Goal: Task Accomplishment & Management: Manage account settings

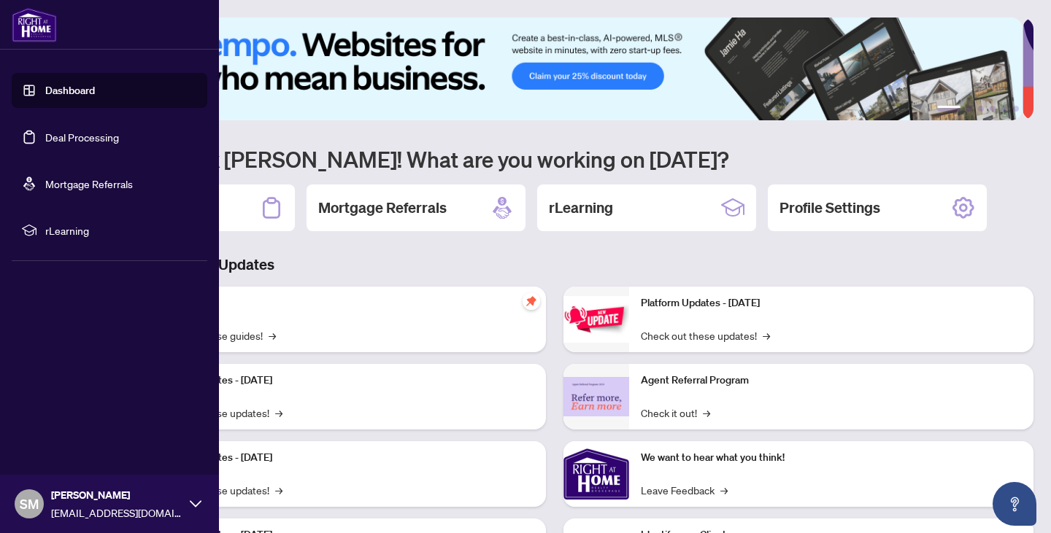
click at [109, 138] on link "Deal Processing" at bounding box center [82, 137] width 74 height 13
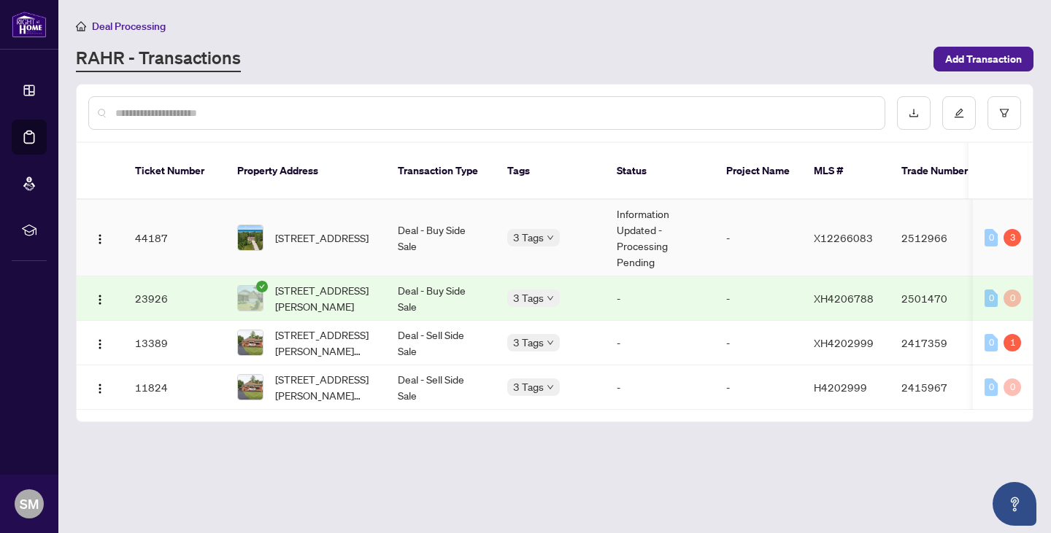
click at [469, 238] on td "Deal - Buy Side Sale" at bounding box center [440, 238] width 109 height 77
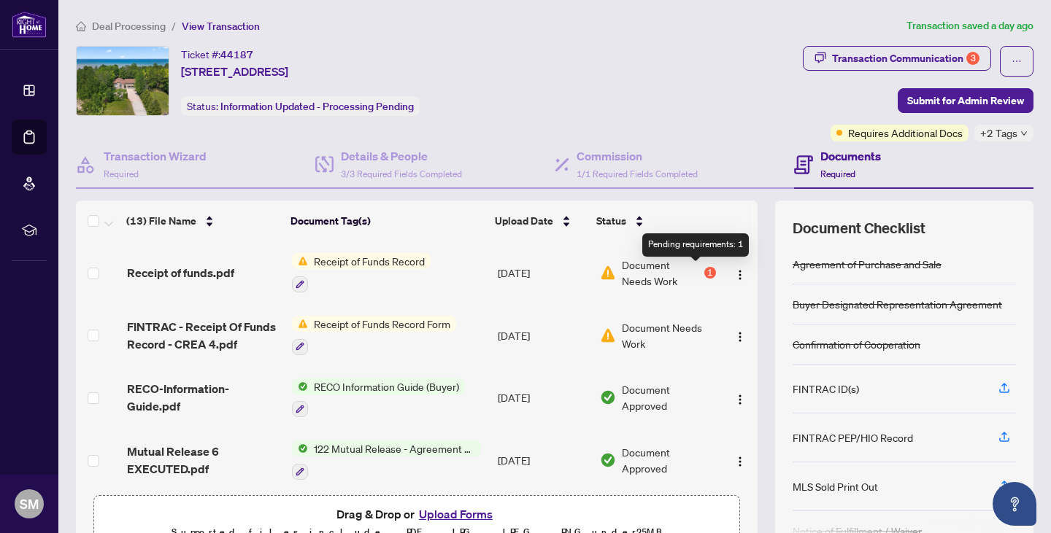
click at [704, 272] on div "1" at bounding box center [710, 273] width 12 height 12
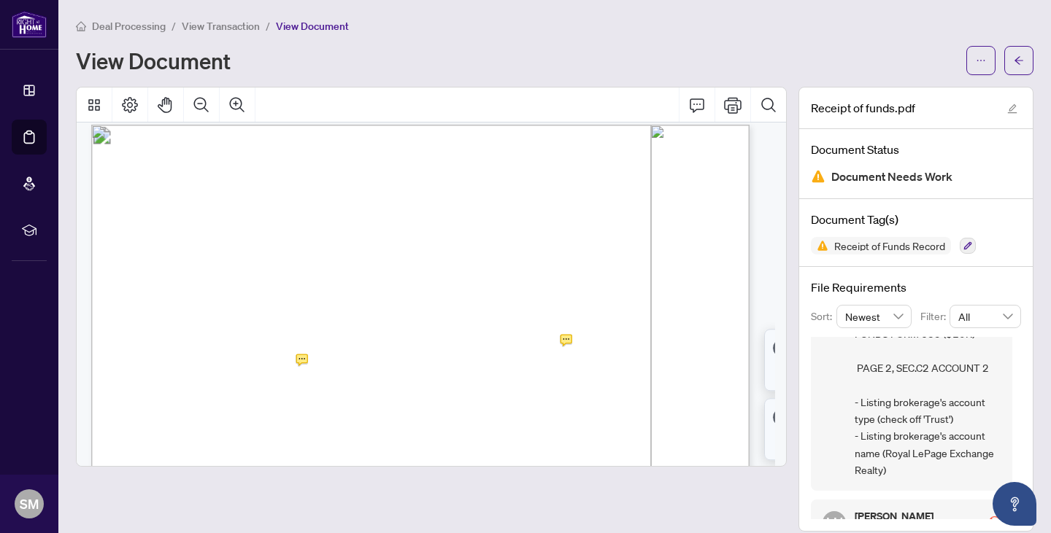
scroll to position [876, 0]
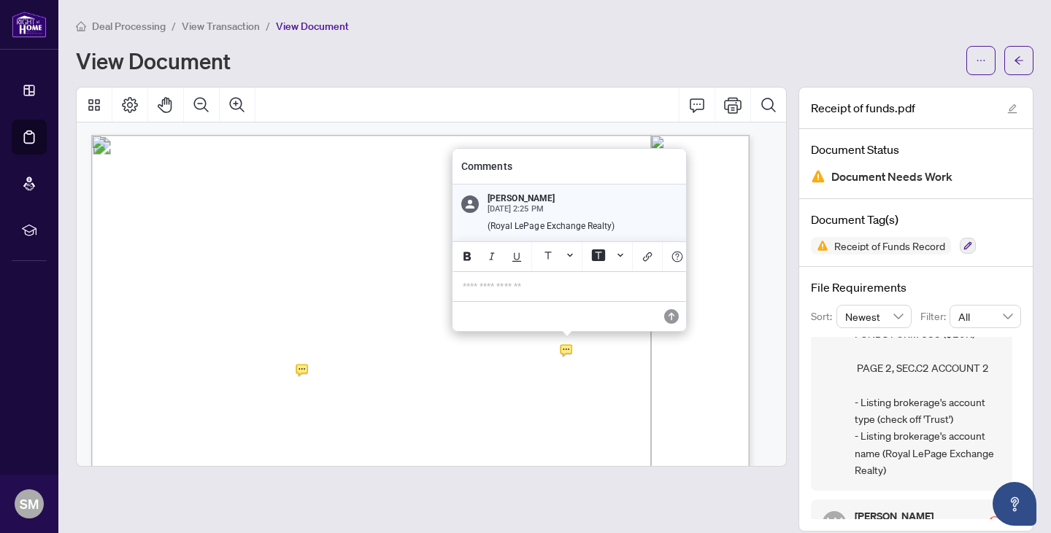
click at [509, 284] on p "**********" at bounding box center [569, 287] width 213 height 12
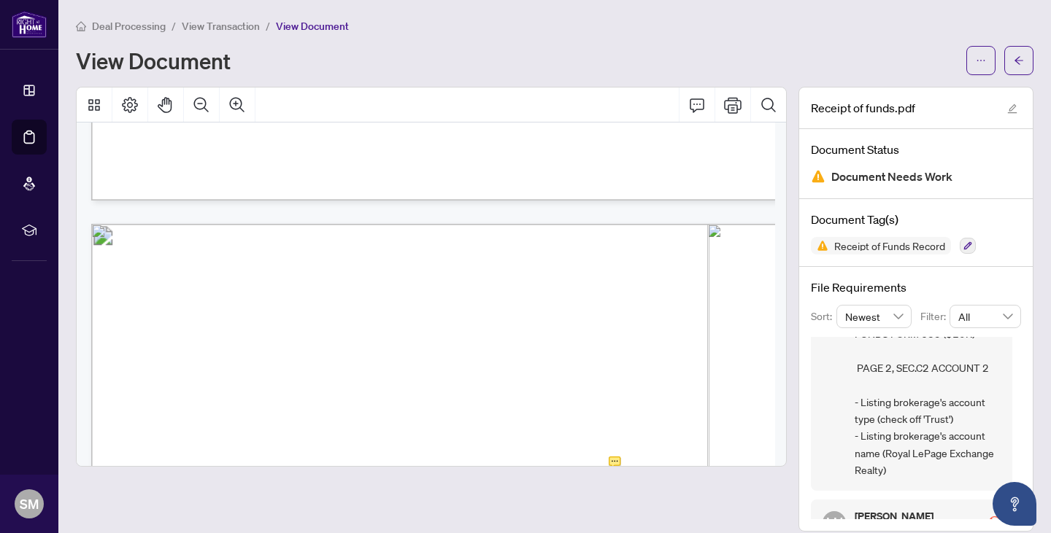
scroll to position [981, 43]
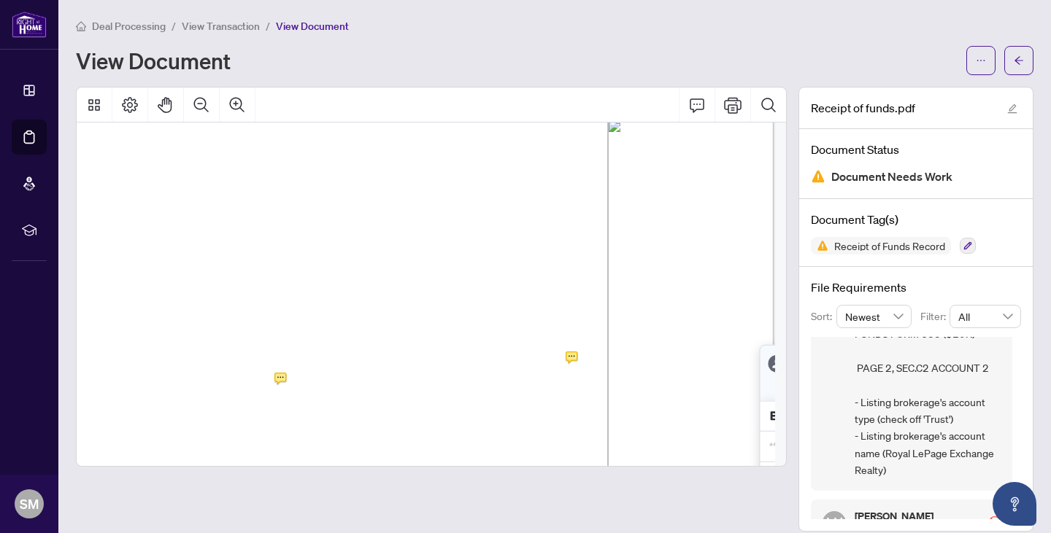
click at [567, 353] on icon "Annotation: Comment" at bounding box center [571, 357] width 11 height 11
click at [574, 354] on icon "Annotation: Comment" at bounding box center [571, 357] width 11 height 11
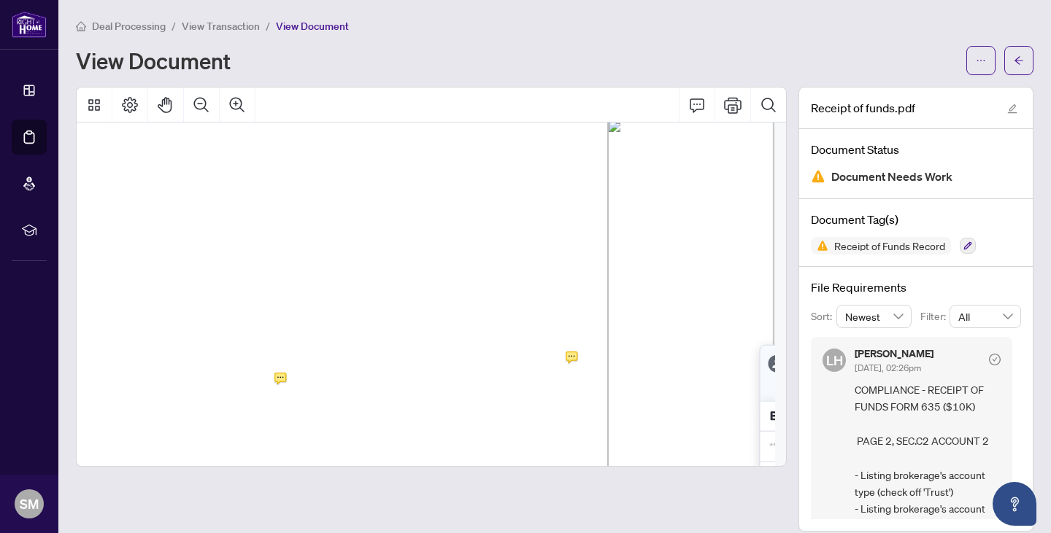
scroll to position [15, 0]
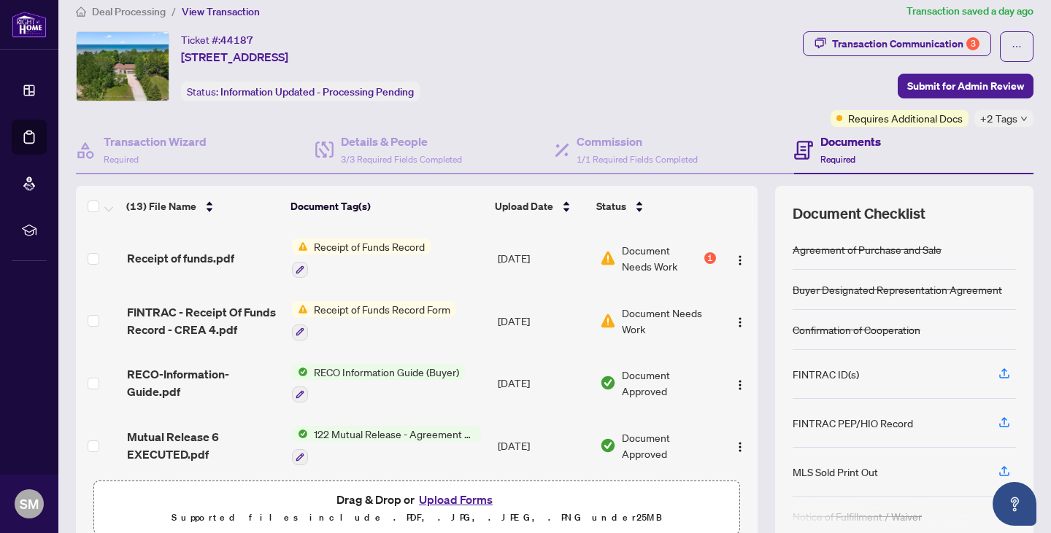
click at [655, 307] on span "Document Needs Work" at bounding box center [669, 321] width 94 height 32
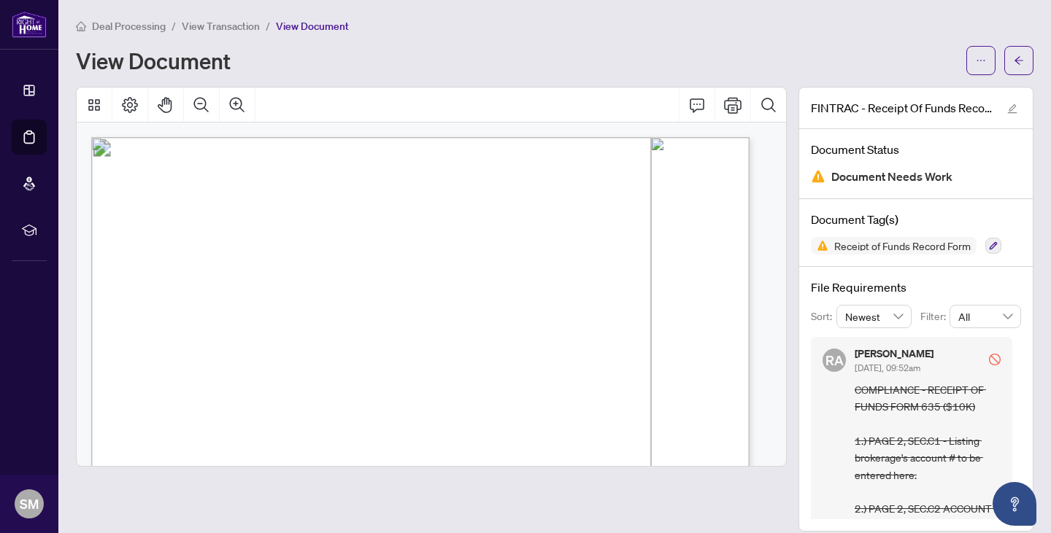
click at [625, 51] on div "View Document" at bounding box center [516, 60] width 881 height 23
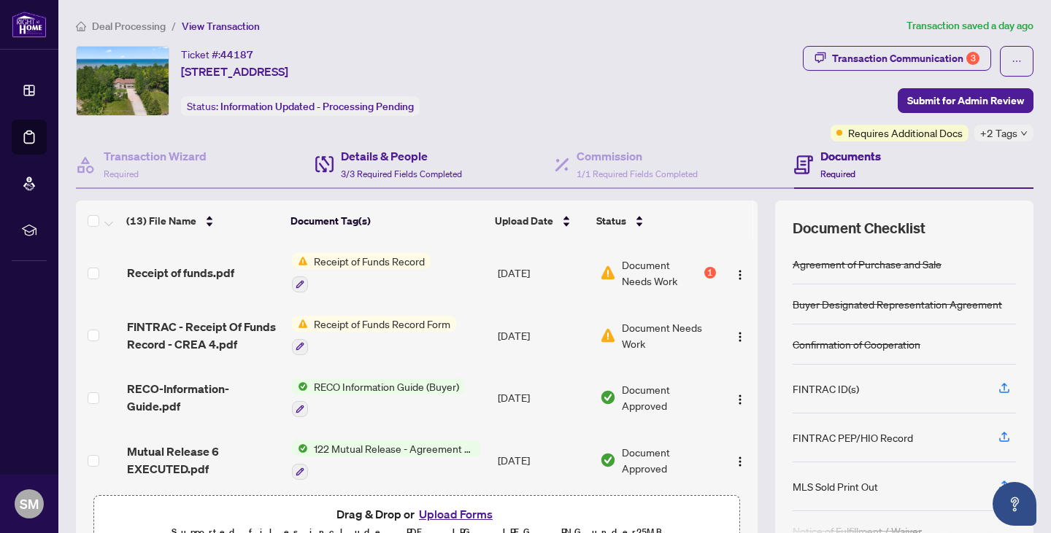
scroll to position [73, 0]
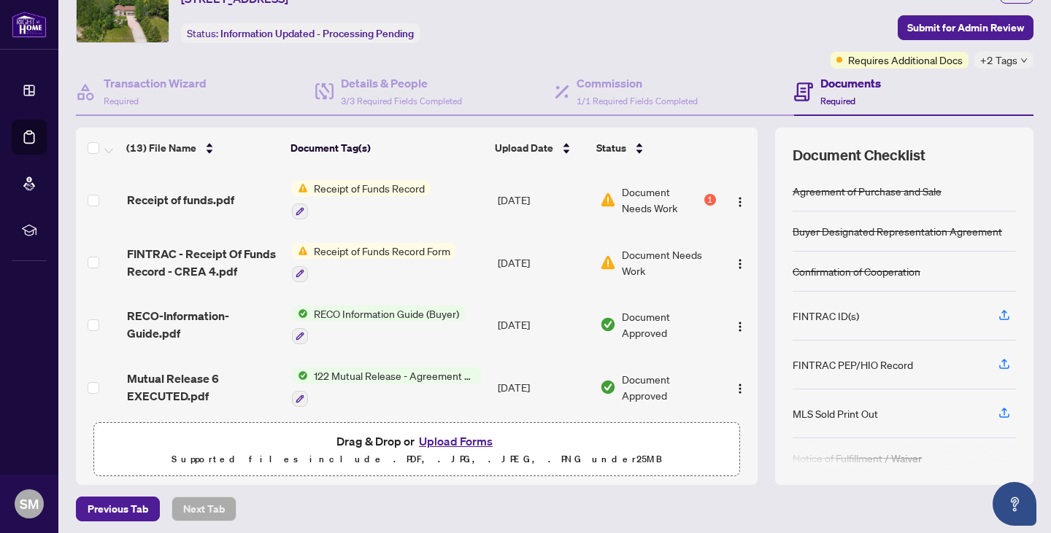
click at [454, 438] on button "Upload Forms" at bounding box center [455, 441] width 82 height 19
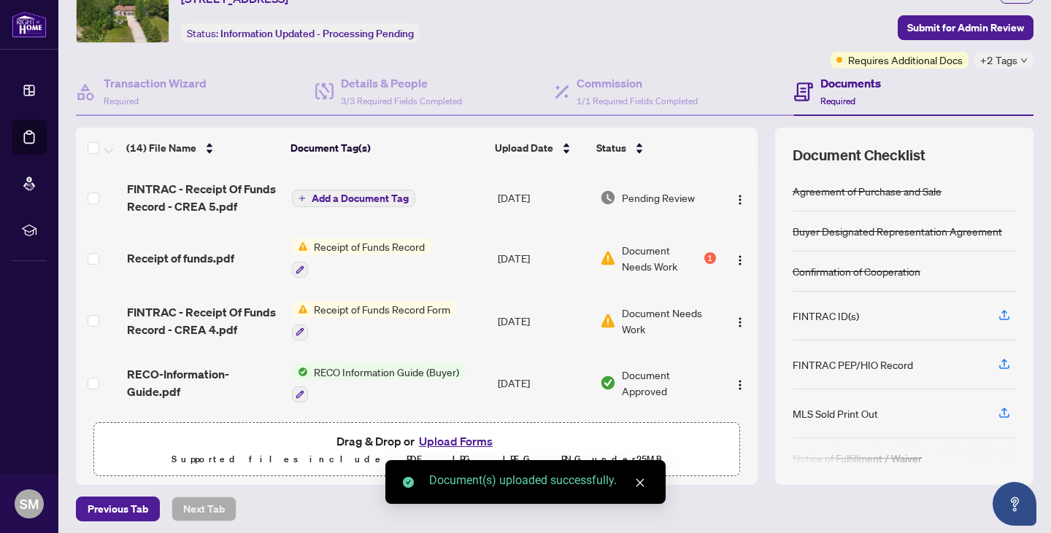
scroll to position [77, 0]
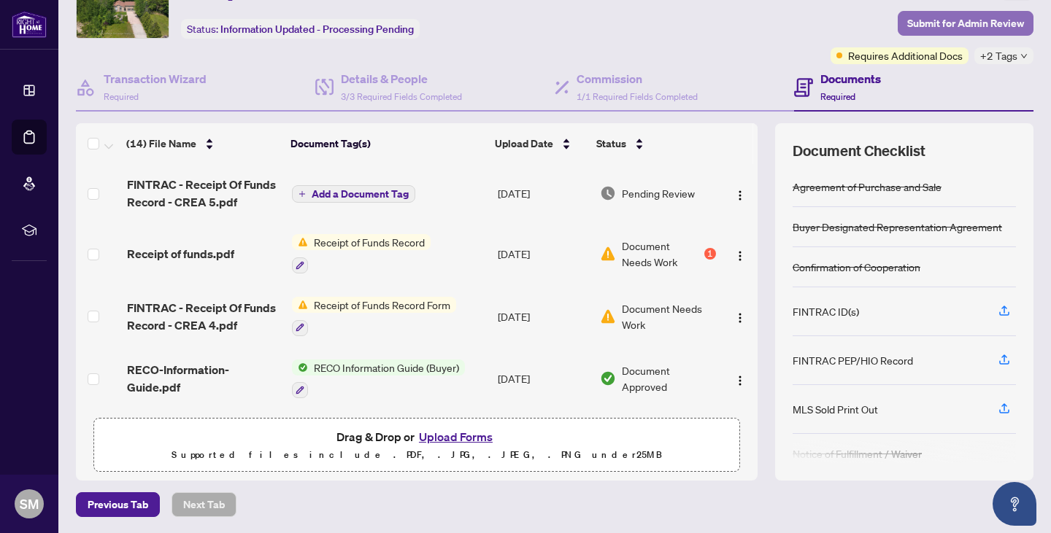
click at [973, 20] on span "Submit for Admin Review" at bounding box center [965, 23] width 117 height 23
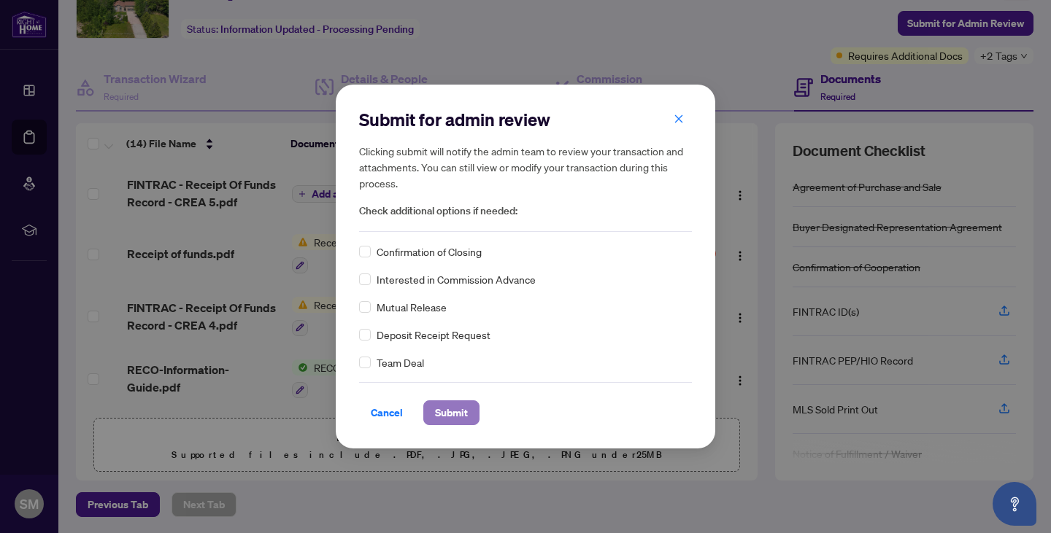
click at [454, 411] on span "Submit" at bounding box center [451, 412] width 33 height 23
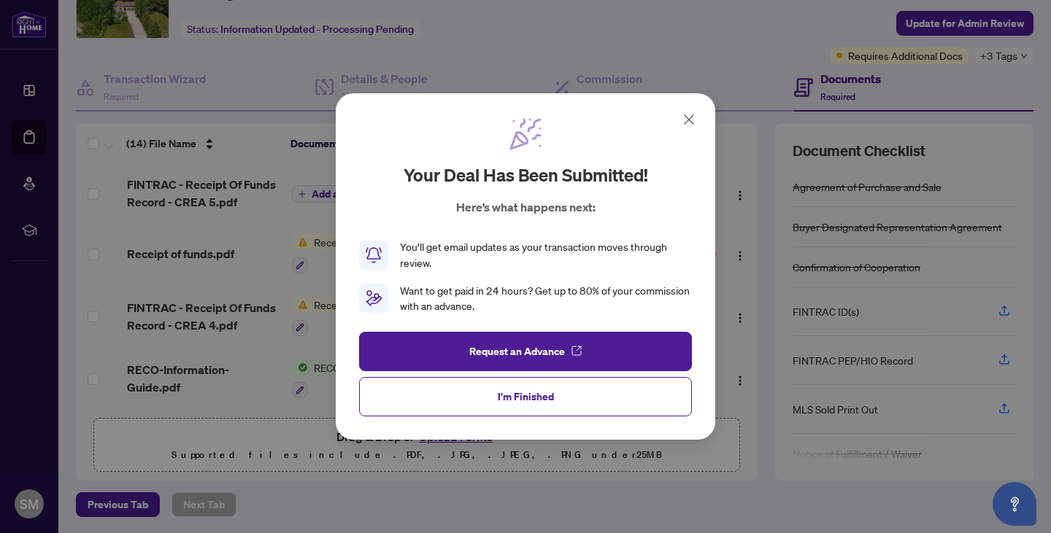
click at [690, 117] on icon at bounding box center [688, 119] width 9 height 9
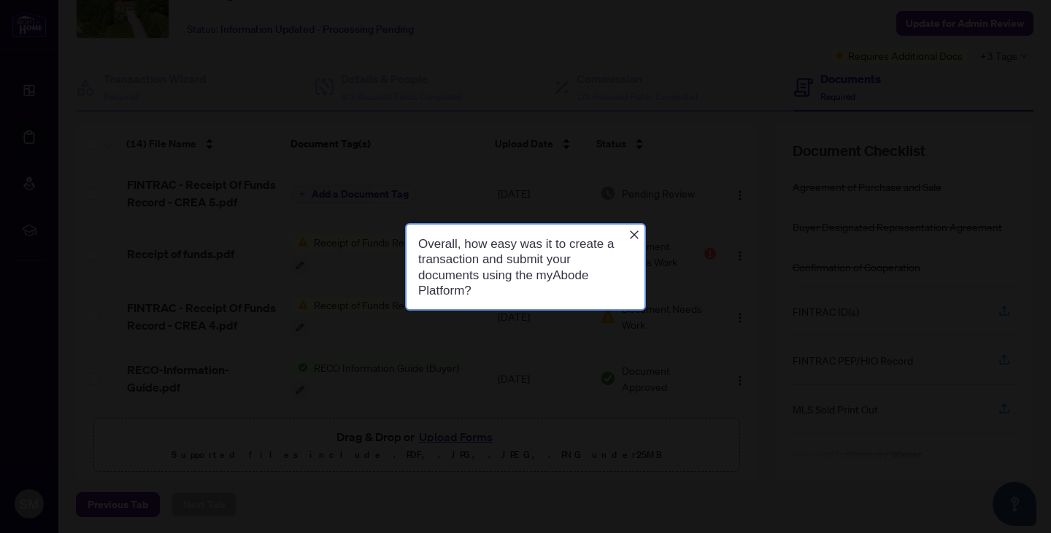
scroll to position [0, 0]
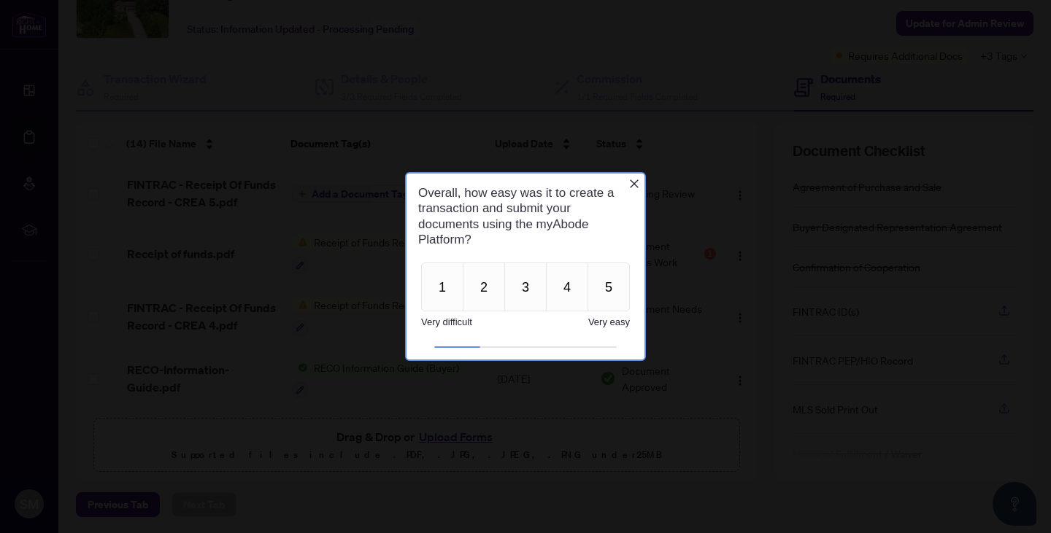
click at [633, 182] on icon "Close button" at bounding box center [634, 183] width 9 height 9
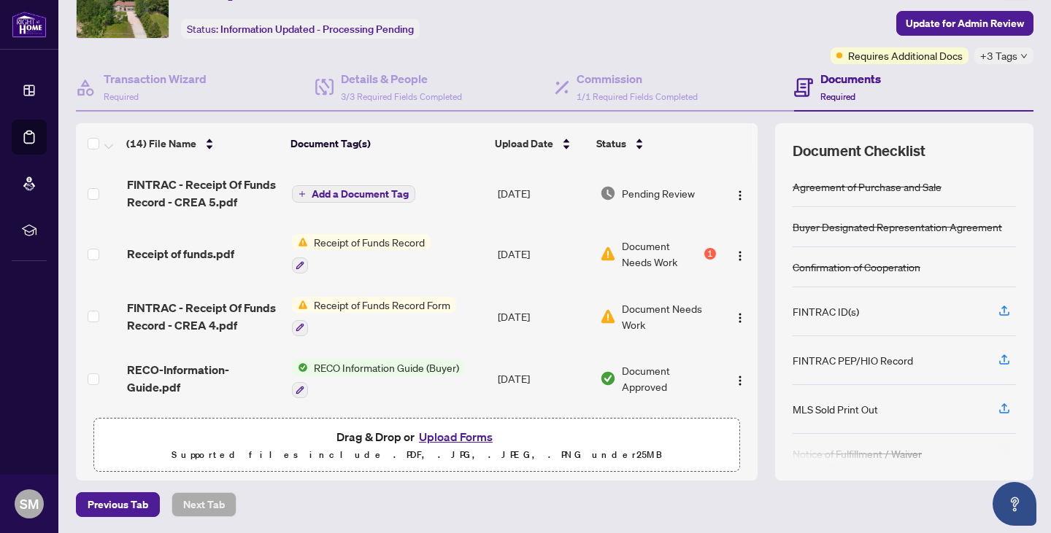
click at [651, 305] on span "Document Needs Work" at bounding box center [669, 317] width 94 height 32
